Goal: Transaction & Acquisition: Purchase product/service

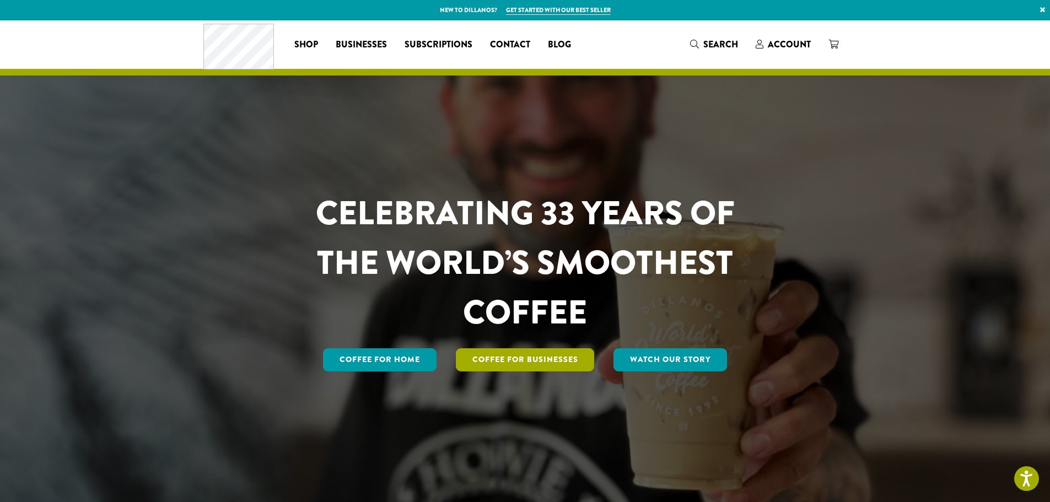
click at [556, 367] on link "Coffee For Businesses" at bounding box center [525, 359] width 139 height 23
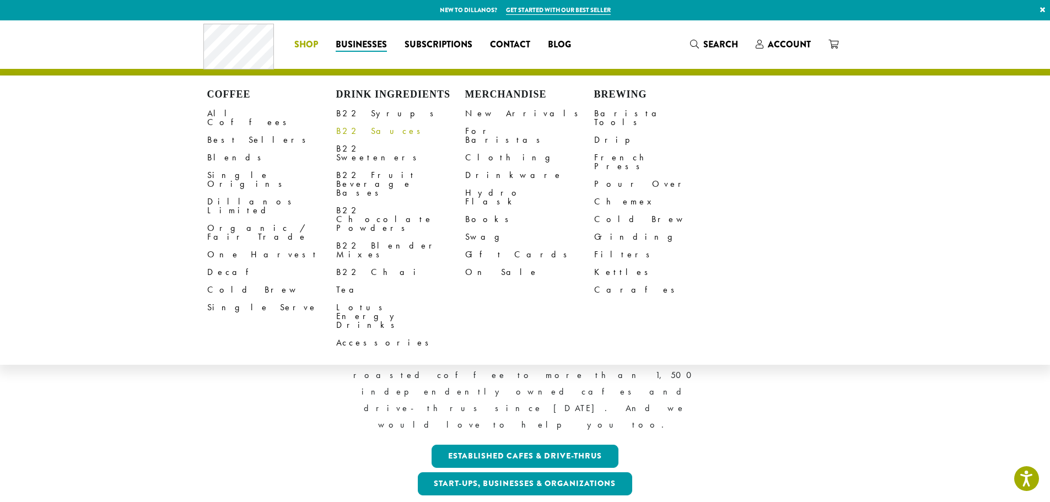
click at [344, 131] on link "B22 Sauces" at bounding box center [400, 131] width 129 height 18
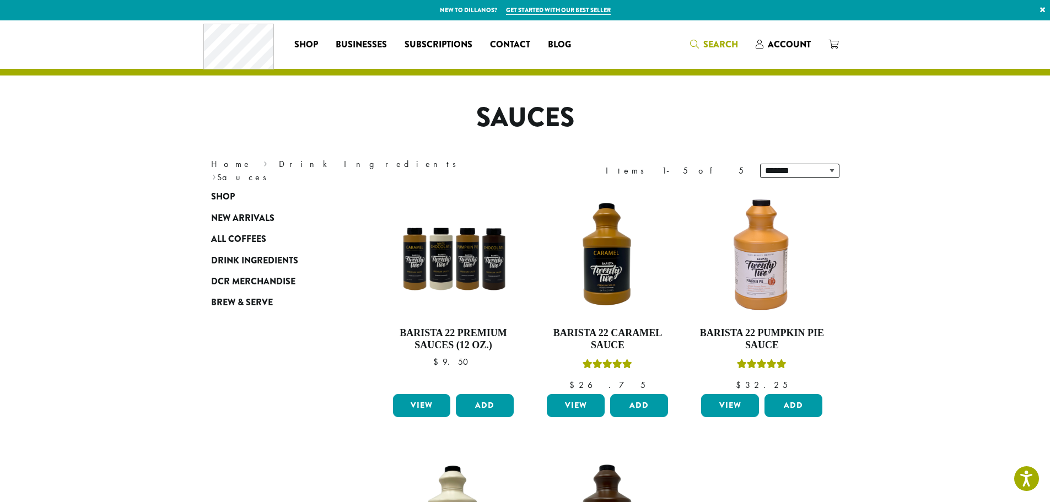
click at [720, 50] on span "Search" at bounding box center [721, 44] width 35 height 13
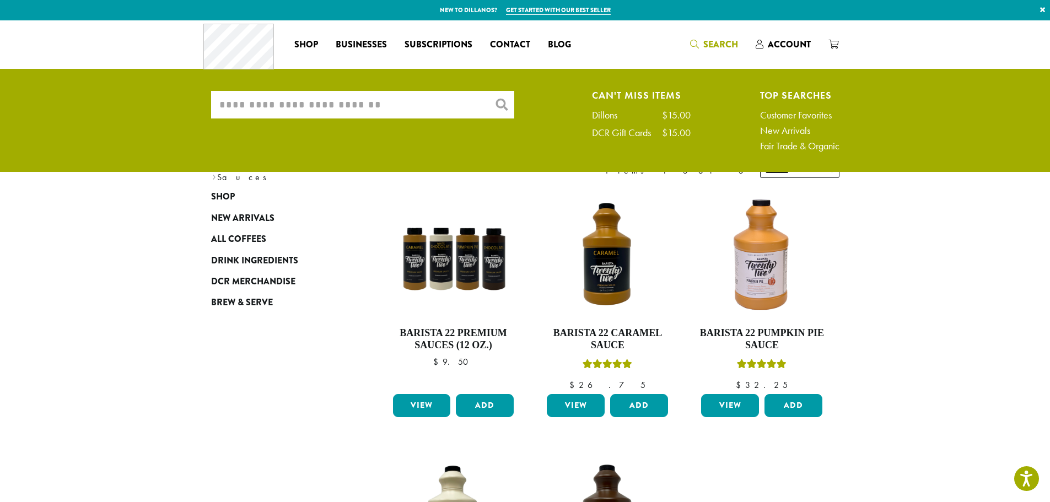
click at [334, 104] on input "What are you searching for?" at bounding box center [362, 105] width 303 height 28
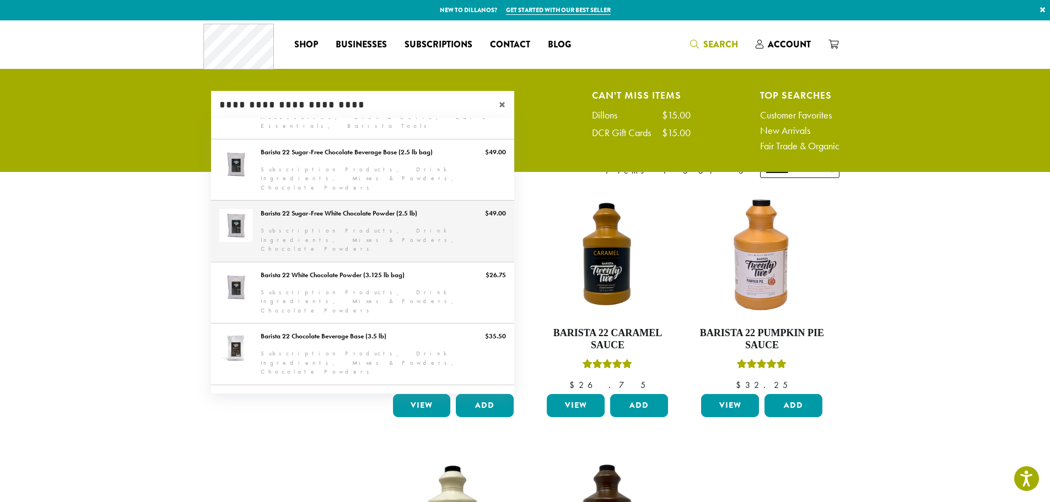
scroll to position [329, 0]
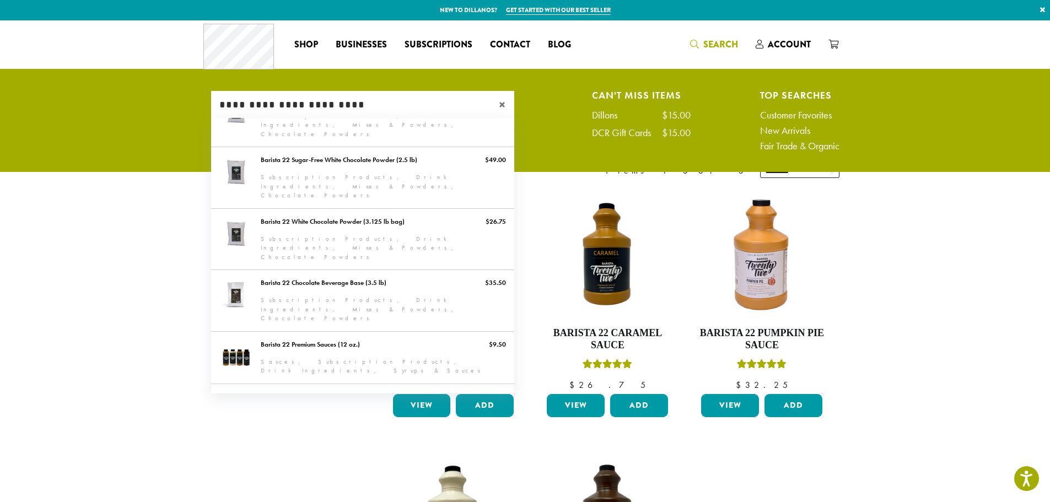
type input "**********"
click at [147, 211] on section "**********" at bounding box center [525, 400] width 1050 height 761
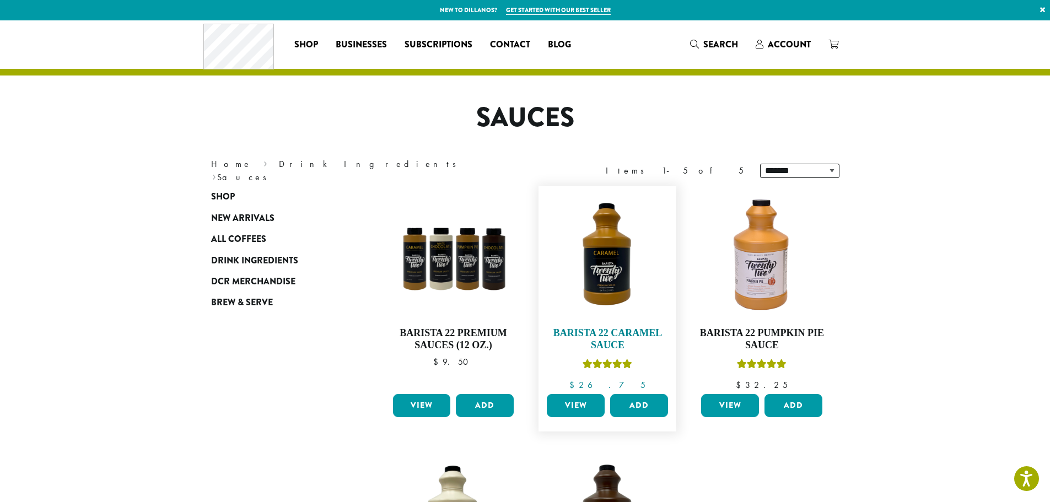
click at [564, 258] on img at bounding box center [607, 255] width 127 height 127
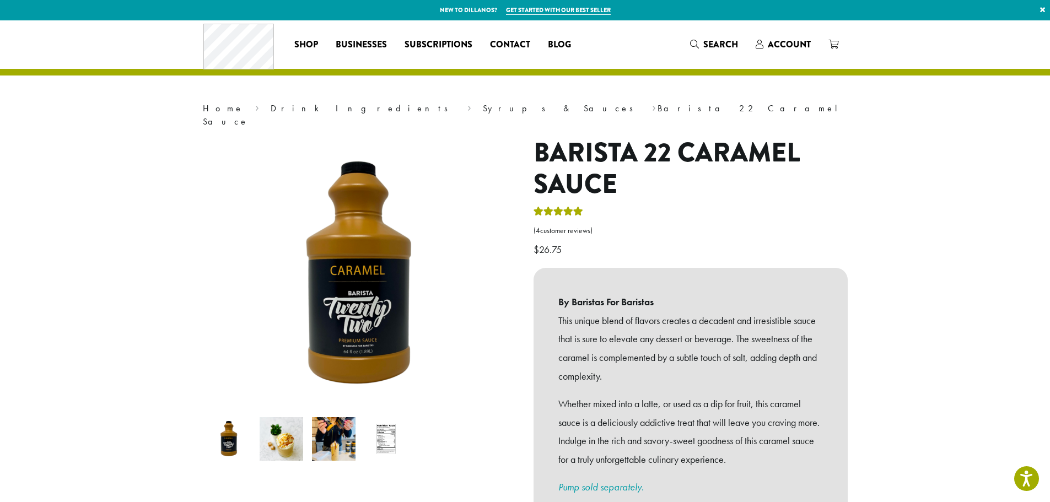
click at [277, 420] on img at bounding box center [282, 439] width 44 height 44
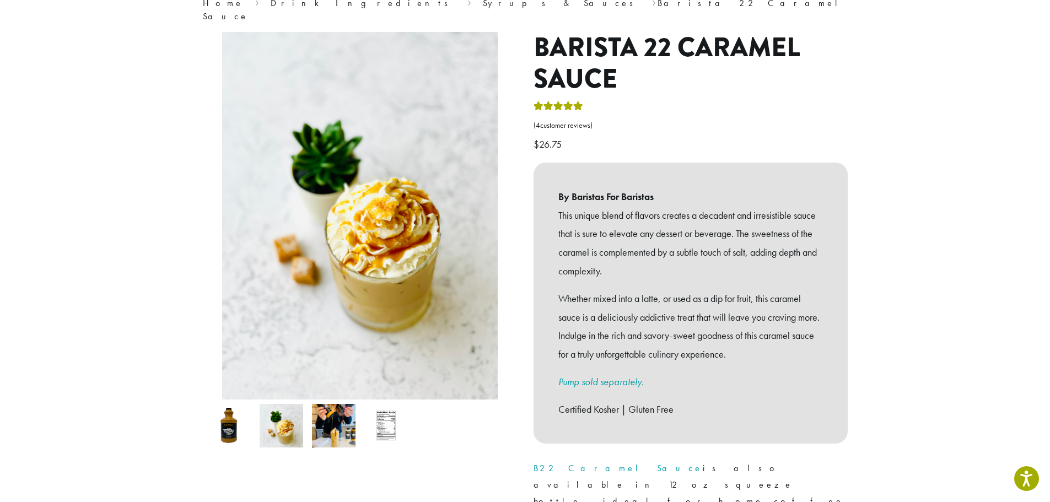
scroll to position [110, 0]
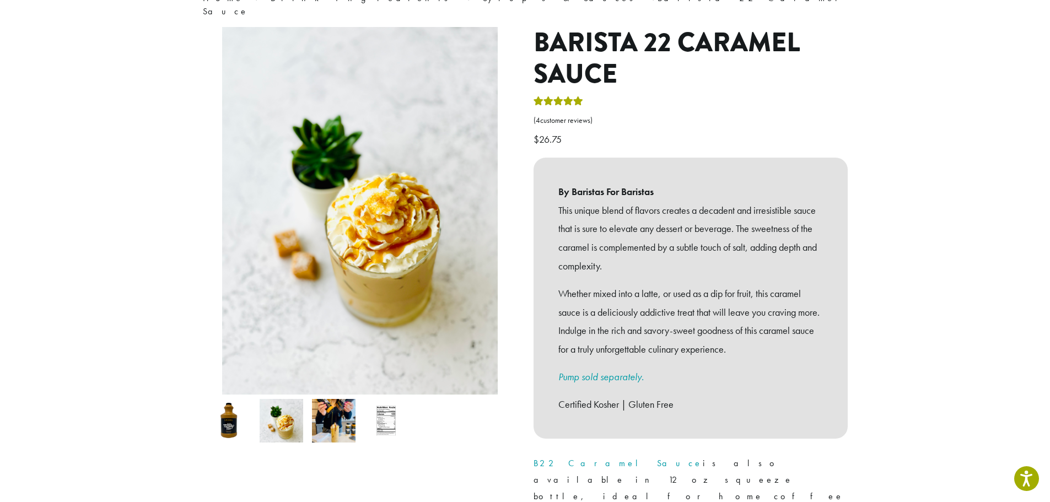
click at [351, 403] on img at bounding box center [334, 421] width 44 height 44
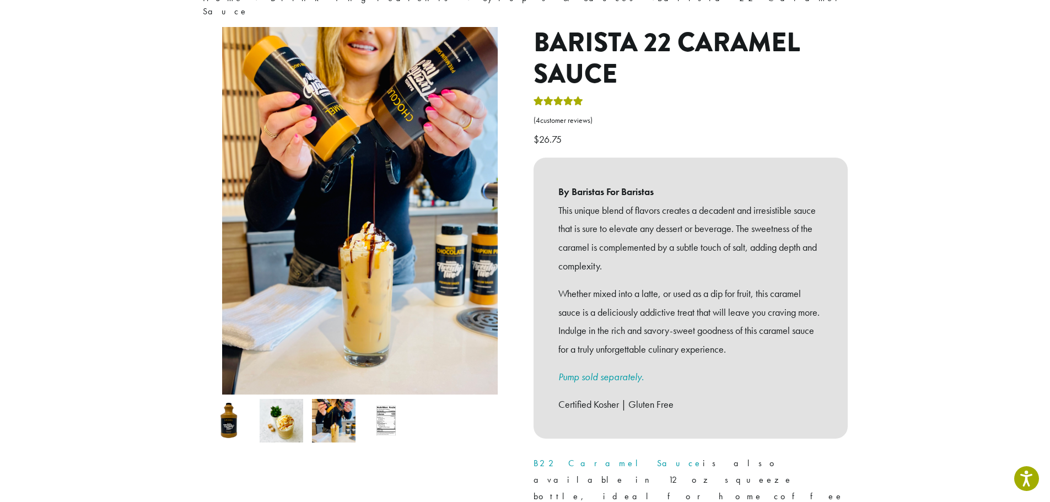
click at [374, 409] on img at bounding box center [386, 421] width 44 height 44
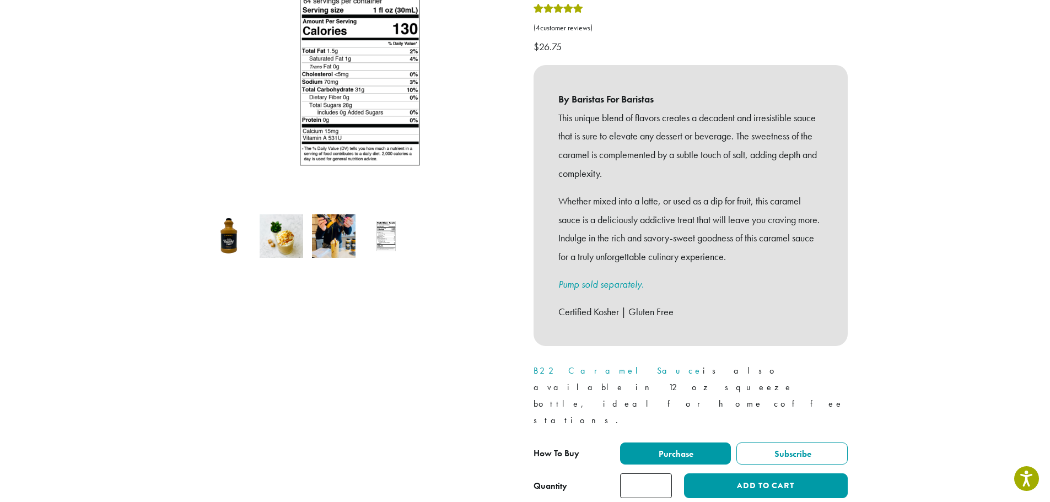
scroll to position [0, 0]
